Goal: Answer question/provide support

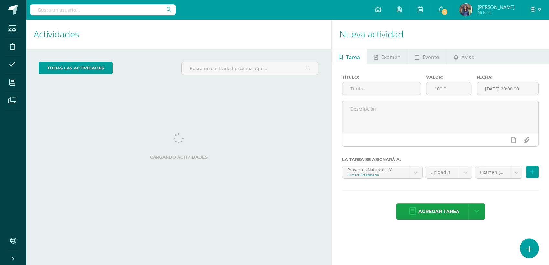
click at [530, 247] on icon at bounding box center [529, 248] width 6 height 7
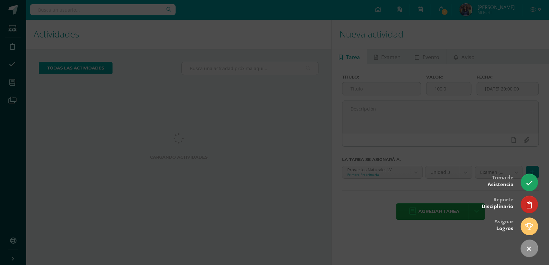
click at [531, 173] on div at bounding box center [274, 132] width 549 height 265
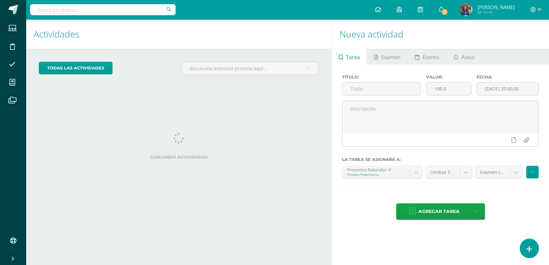
click at [531, 252] on icon at bounding box center [529, 248] width 6 height 7
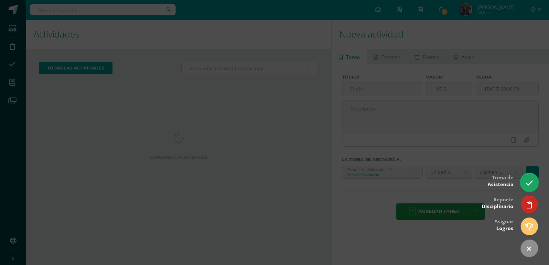
click at [531, 186] on icon at bounding box center [528, 182] width 7 height 7
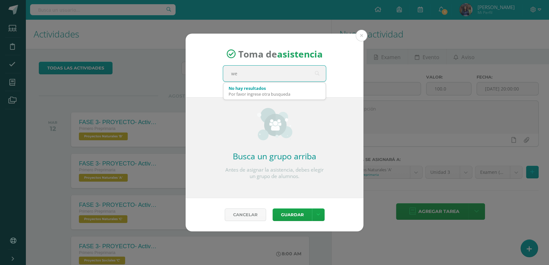
type input "w"
type input "segundo c"
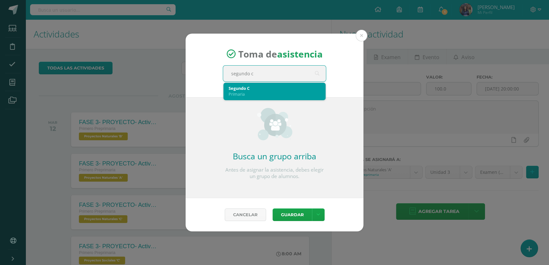
click at [298, 98] on div "Segundo C Primaria" at bounding box center [275, 91] width 92 height 17
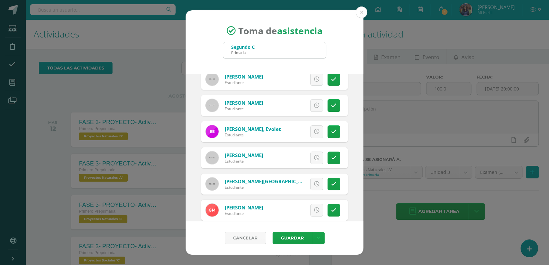
scroll to position [192, 0]
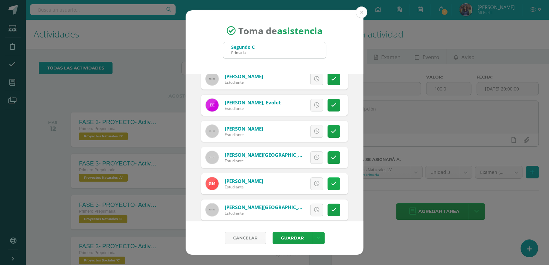
click at [333, 189] on link at bounding box center [333, 183] width 13 height 13
click at [291, 235] on button "Guardar" at bounding box center [292, 238] width 39 height 13
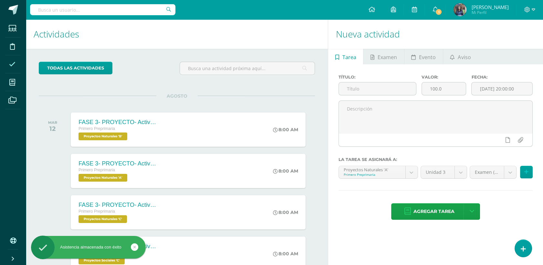
click at [11, 66] on icon at bounding box center [12, 64] width 6 height 6
